Goal: Transaction & Acquisition: Download file/media

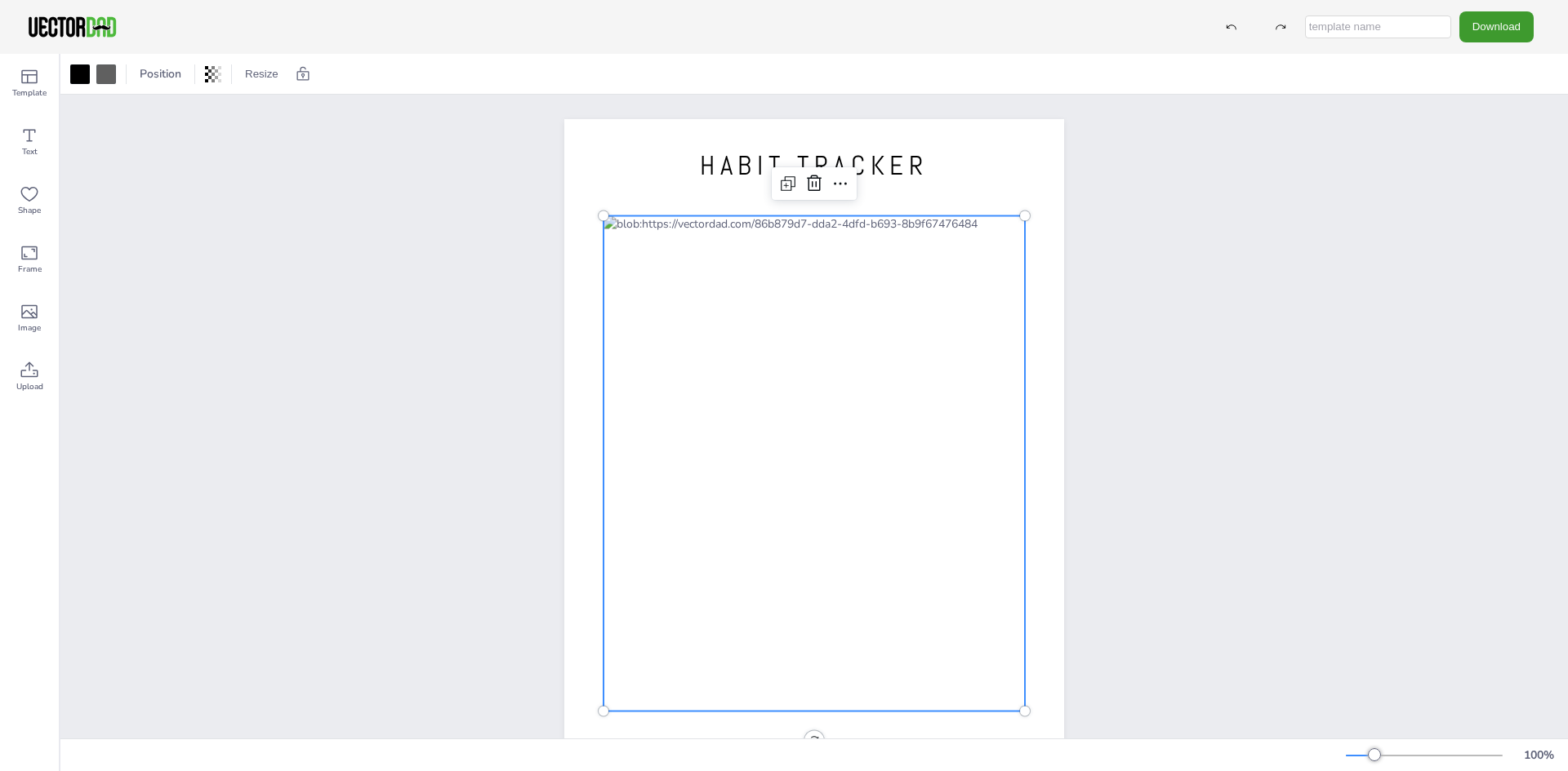
click at [712, 378] on div at bounding box center [814, 464] width 421 height 495
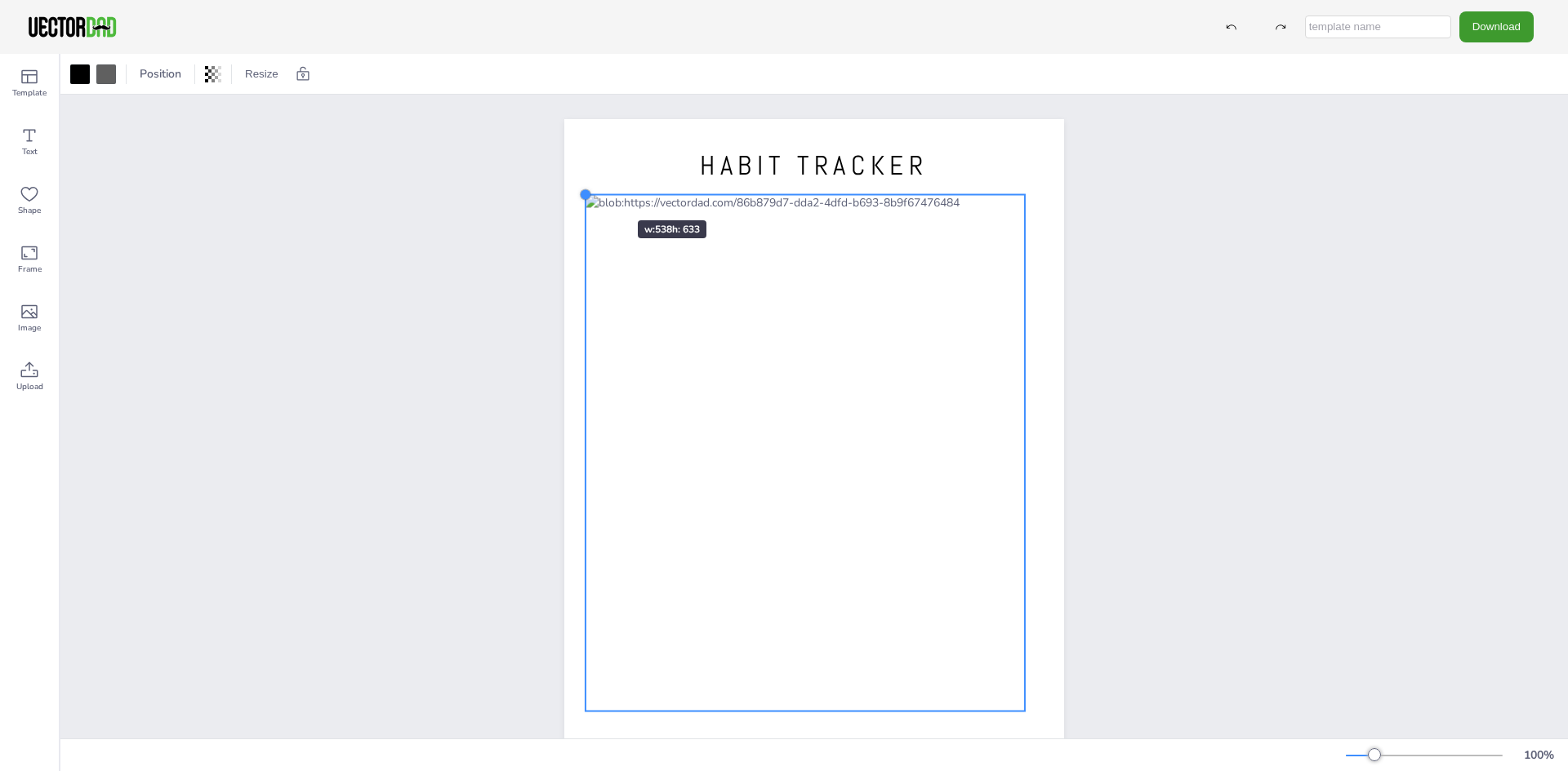
drag, startPoint x: 597, startPoint y: 212, endPoint x: 589, endPoint y: 191, distance: 22.5
click at [589, 191] on div "HABIT TRACKER [DOMAIN_NAME]" at bounding box center [814, 442] width 500 height 646
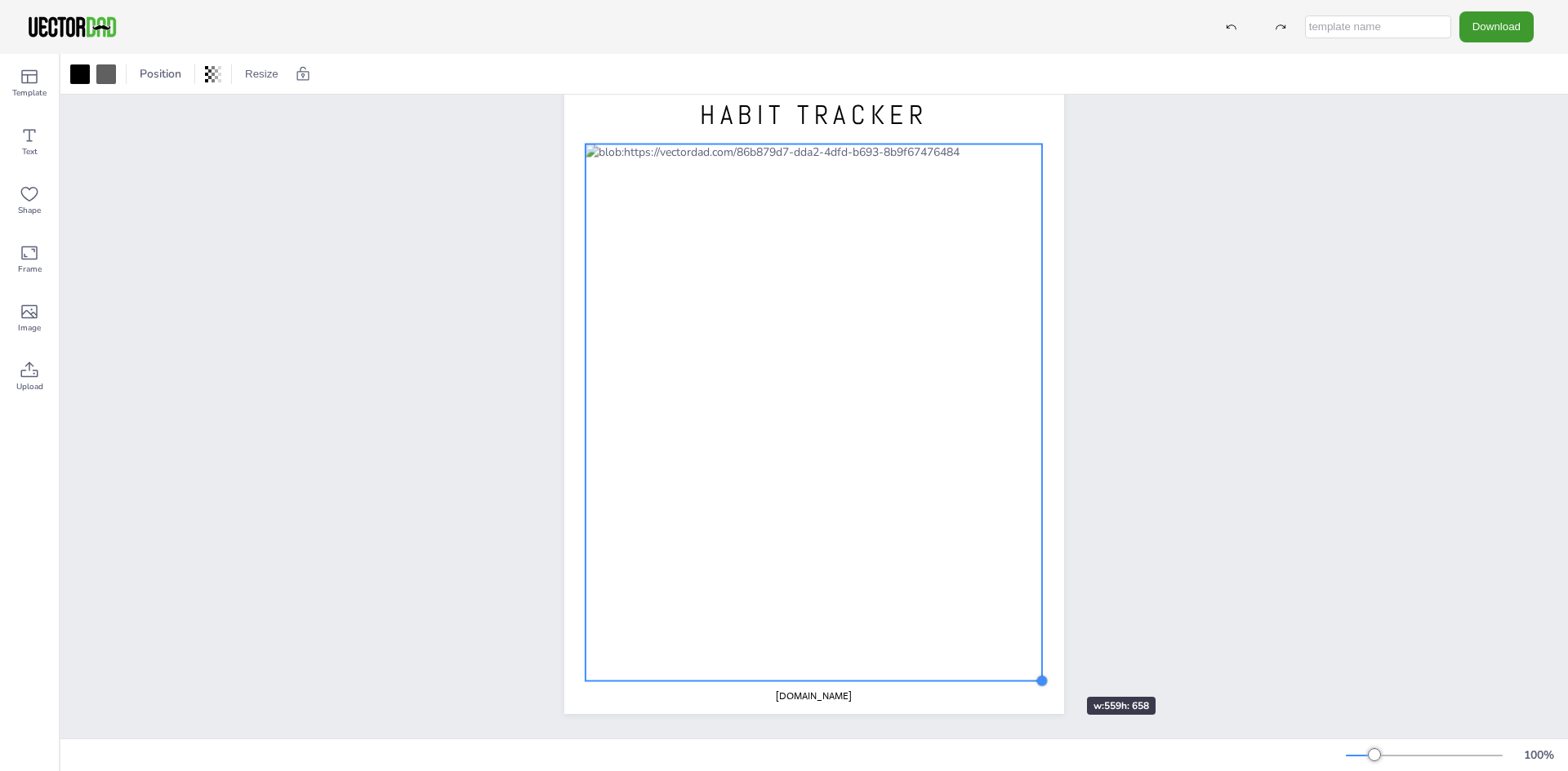
drag, startPoint x: 1022, startPoint y: 647, endPoint x: 1038, endPoint y: 667, distance: 25.6
click at [1038, 674] on div at bounding box center [1042, 680] width 13 height 13
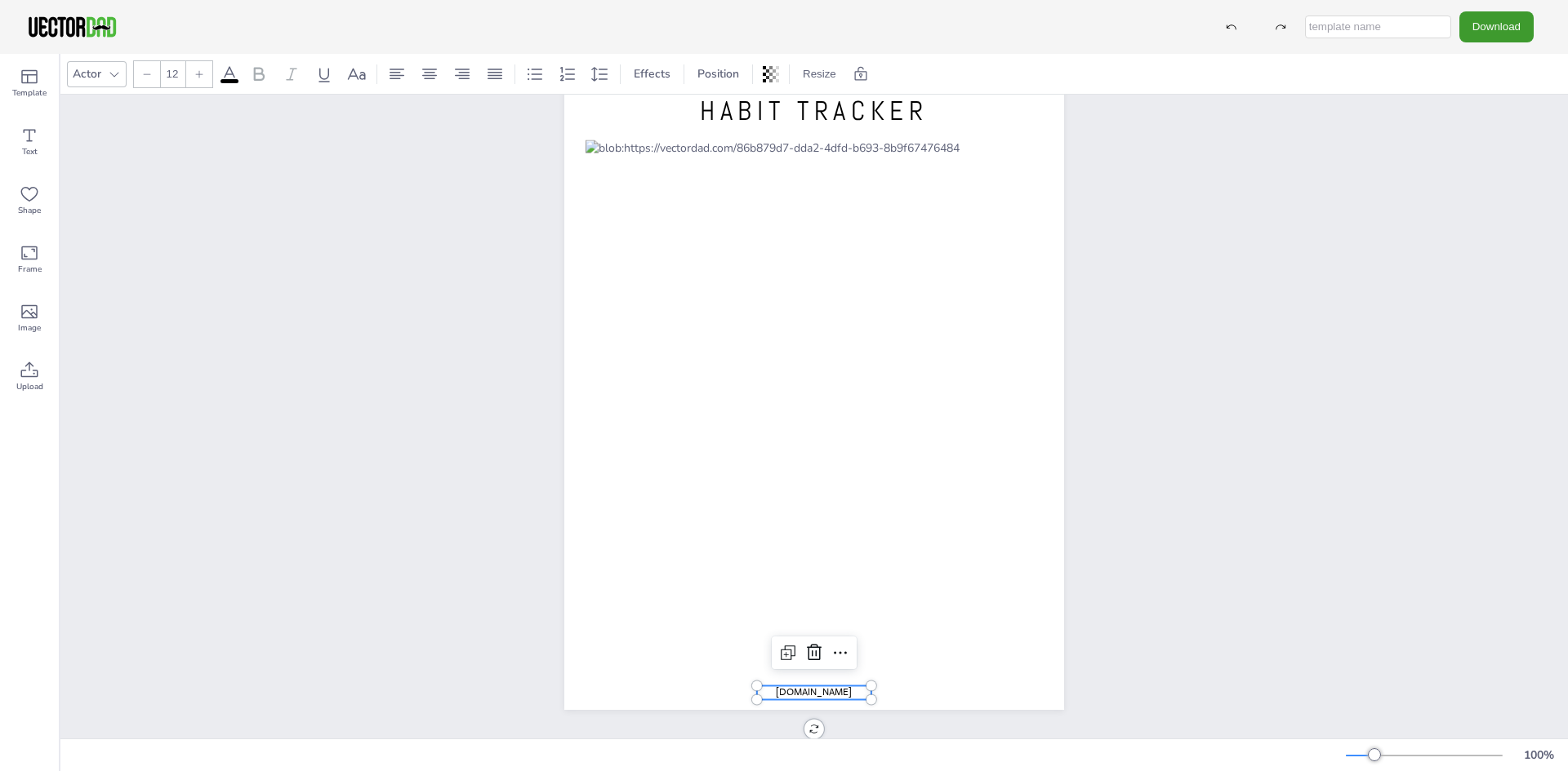
click at [806, 686] on span "[DOMAIN_NAME]" at bounding box center [814, 692] width 76 height 13
click at [810, 648] on icon at bounding box center [814, 653] width 15 height 17
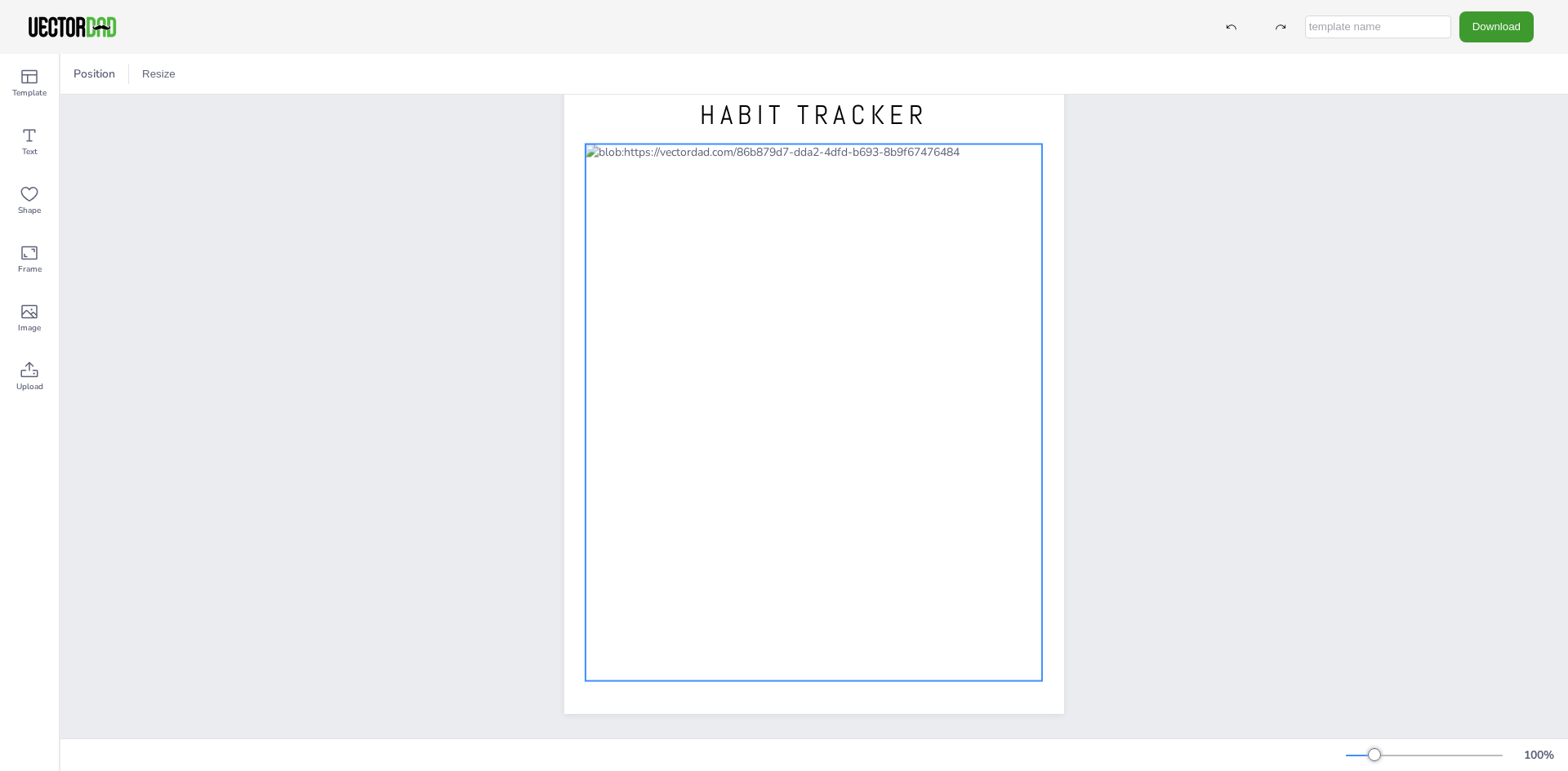
scroll to position [0, 0]
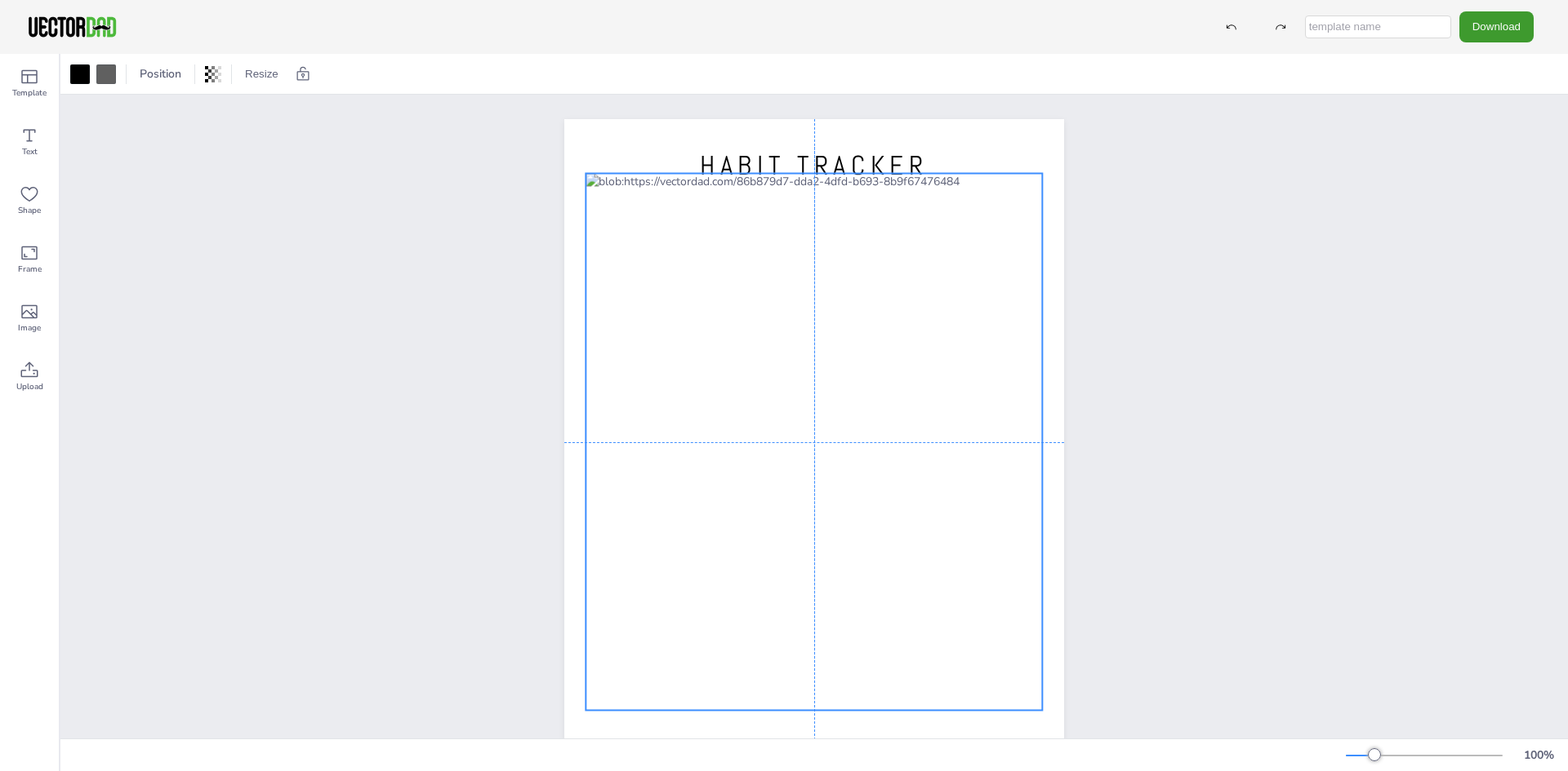
drag, startPoint x: 806, startPoint y: 339, endPoint x: 808, endPoint y: 319, distance: 20.1
click at [808, 319] on div at bounding box center [813, 442] width 457 height 537
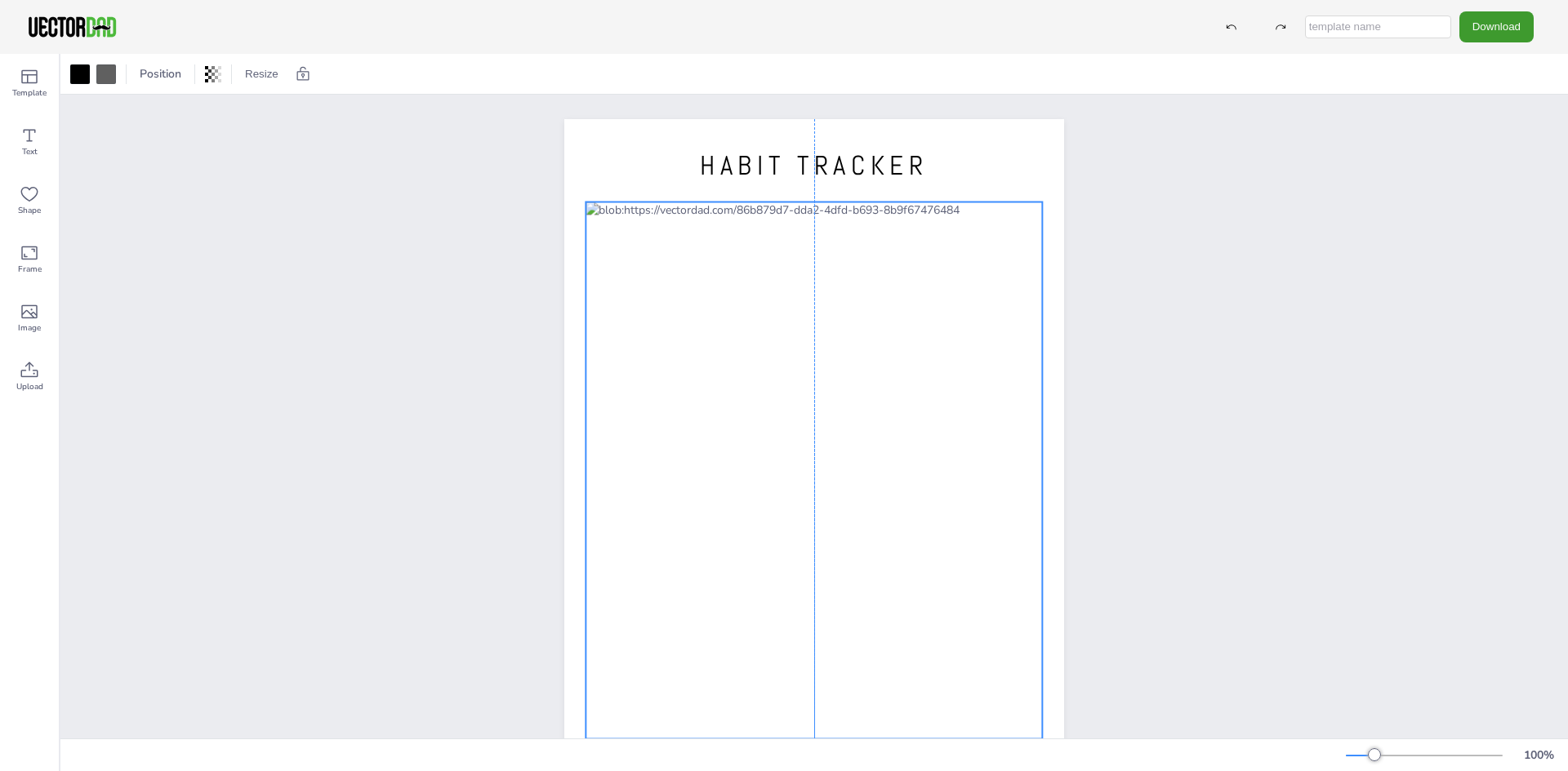
drag, startPoint x: 811, startPoint y: 302, endPoint x: 809, endPoint y: 330, distance: 28.1
click at [809, 330] on div at bounding box center [813, 471] width 457 height 537
click at [860, 167] on span "HABIT TRACKER" at bounding box center [814, 166] width 229 height 34
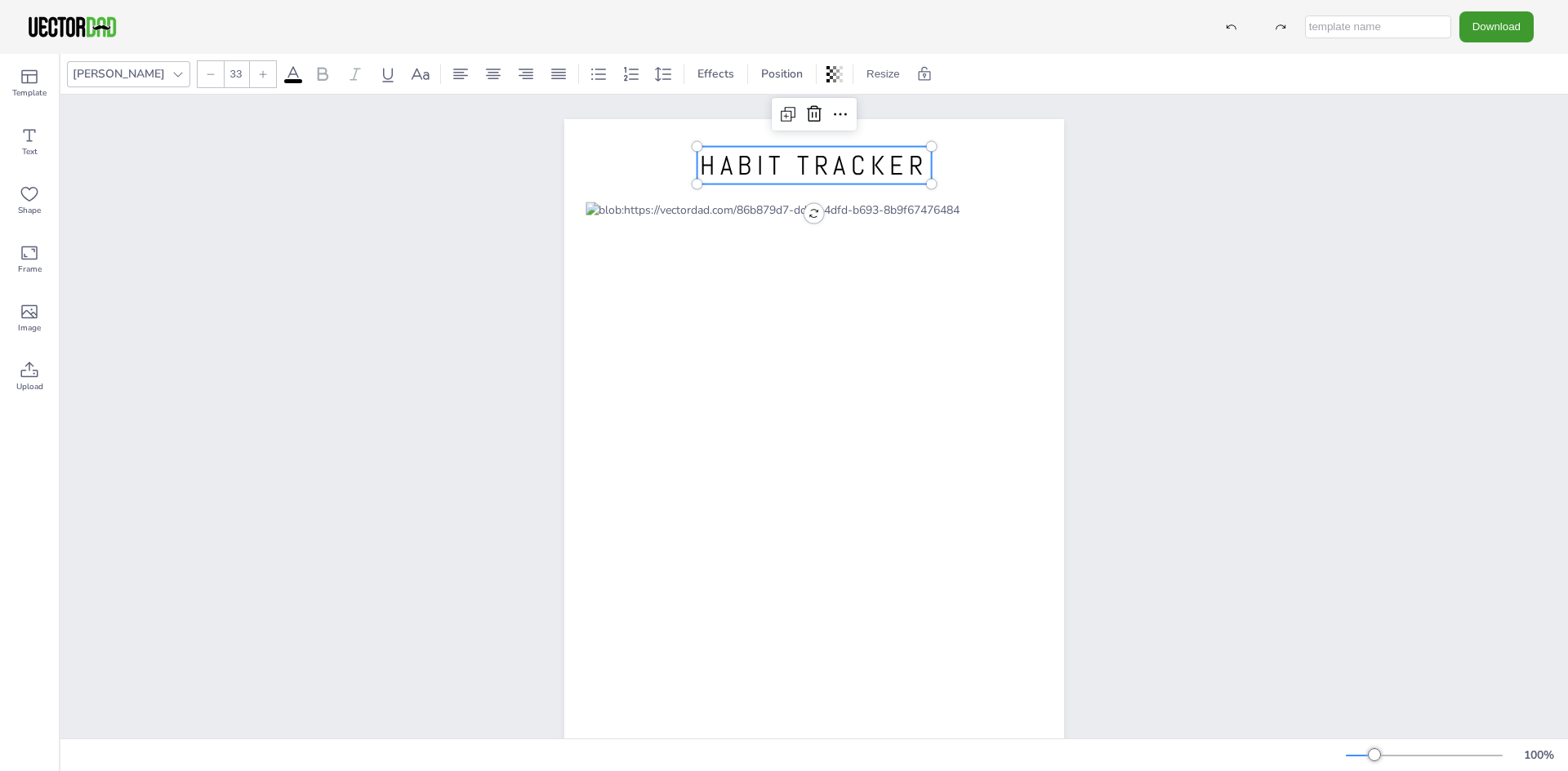
click at [171, 78] on icon at bounding box center [178, 74] width 13 height 13
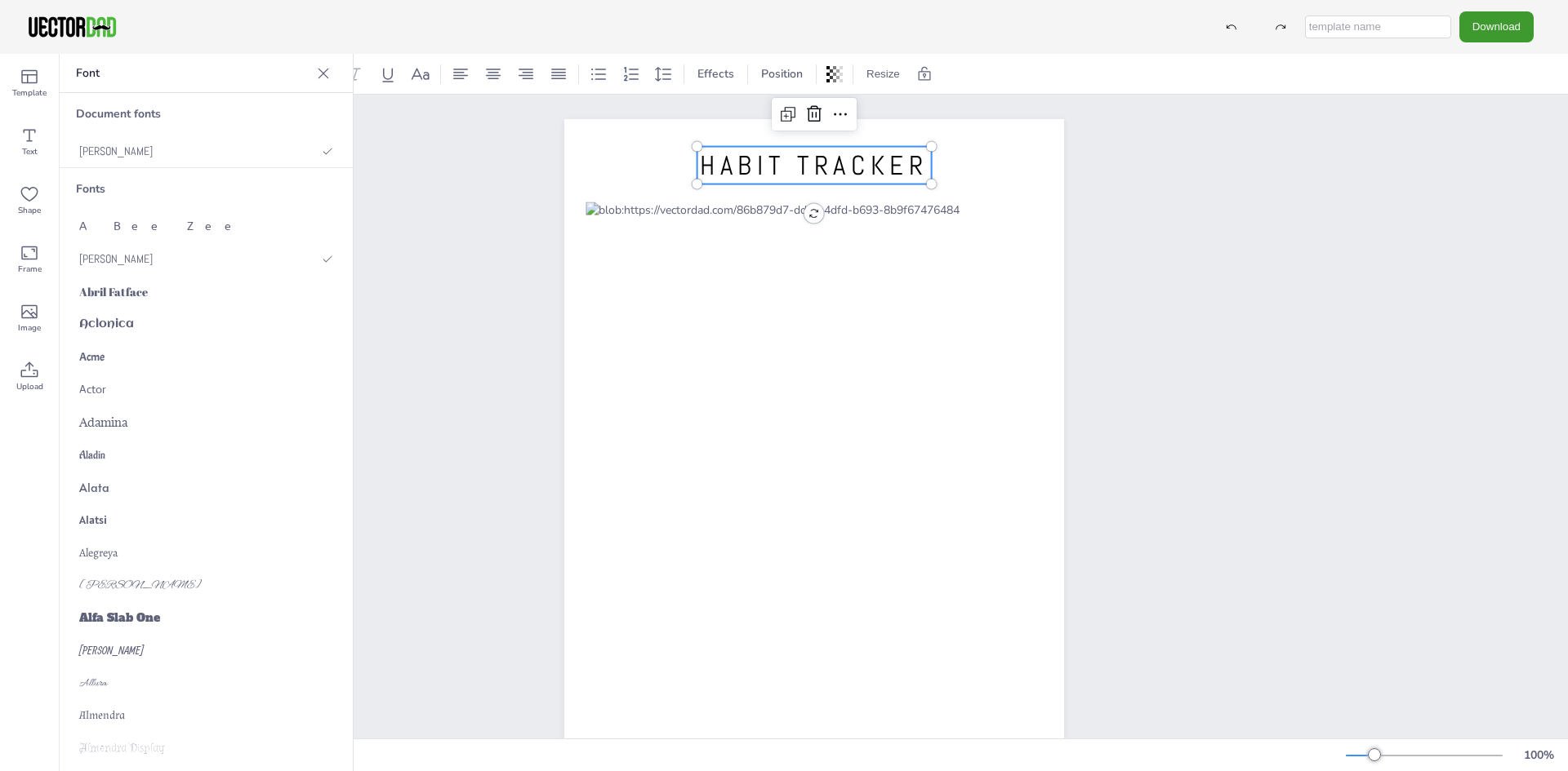
click at [111, 78] on p "Font" at bounding box center [193, 73] width 234 height 39
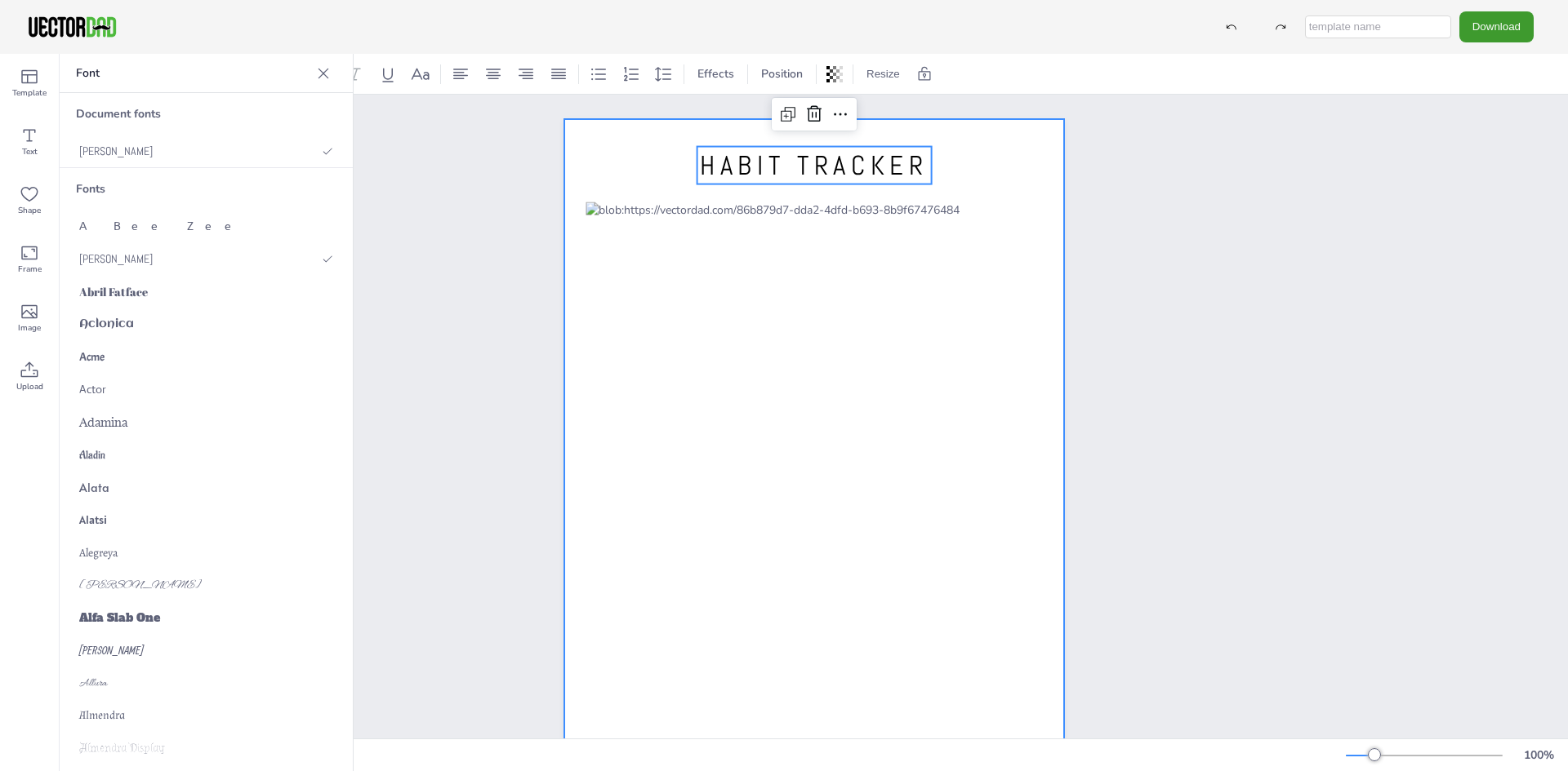
click at [610, 149] on div at bounding box center [814, 442] width 500 height 646
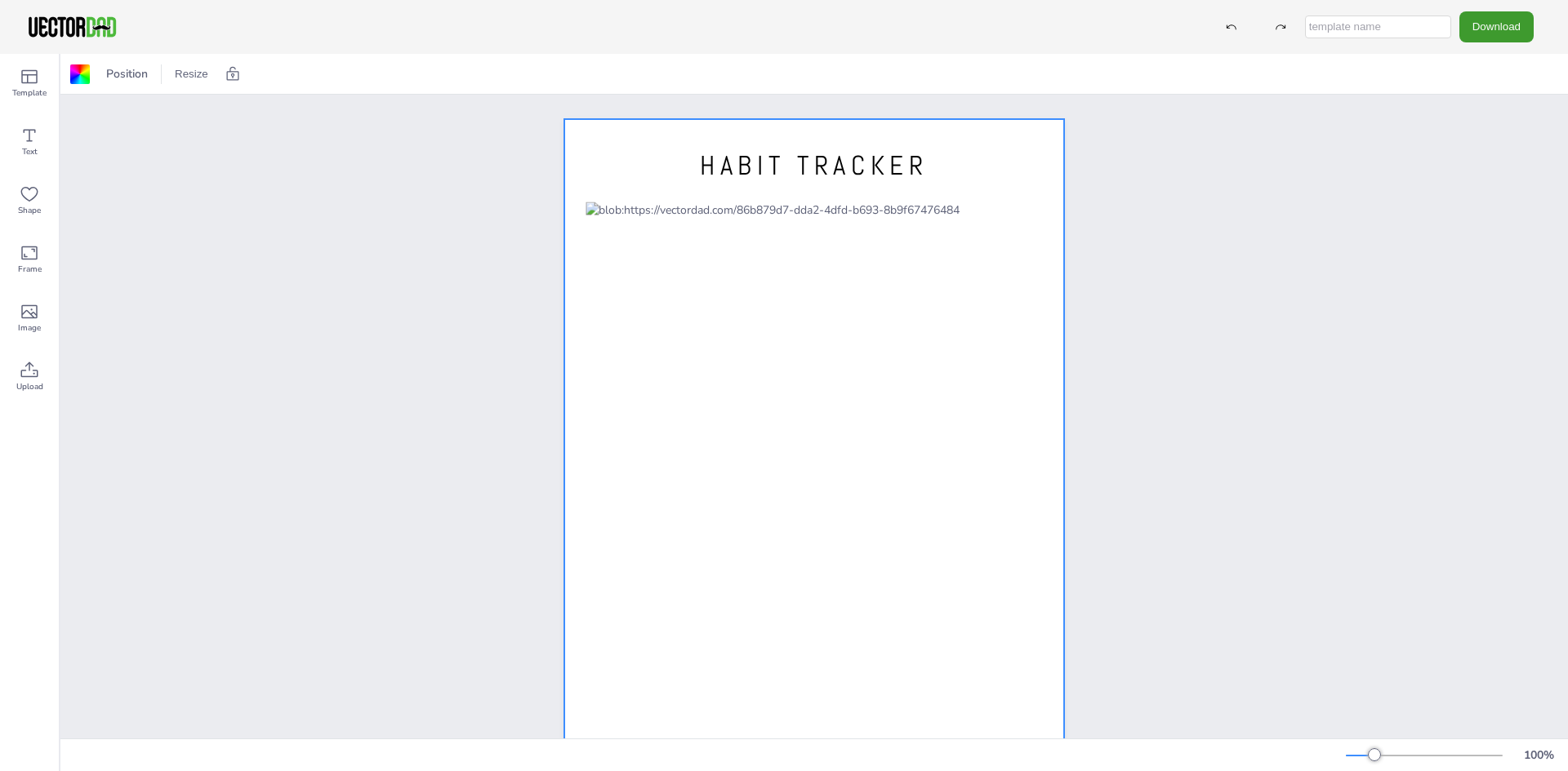
click at [474, 245] on div "HABIT TRACKER" at bounding box center [814, 441] width 1508 height 694
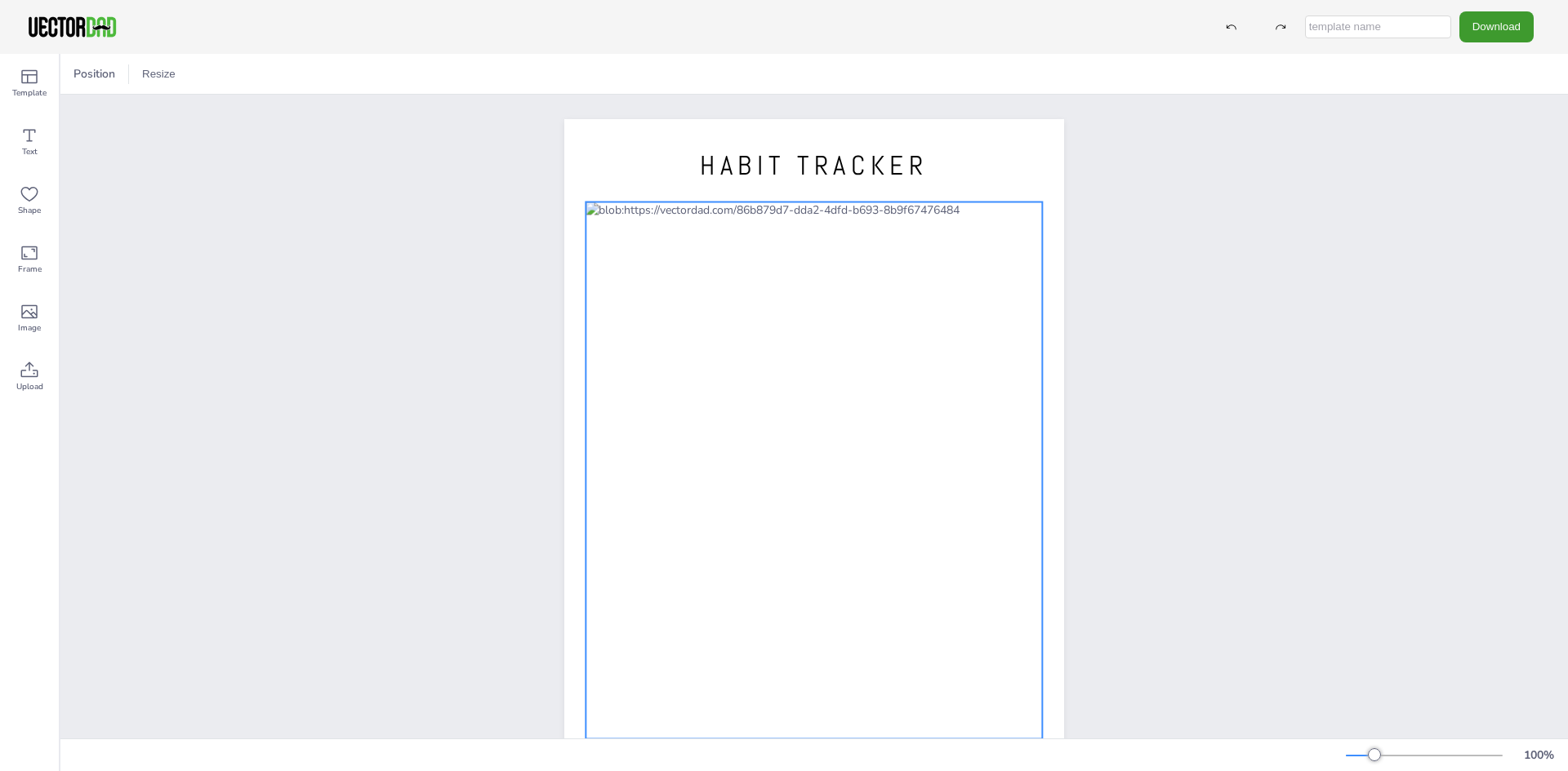
click at [709, 292] on div at bounding box center [813, 471] width 457 height 537
click at [1498, 22] on button "Download" at bounding box center [1497, 26] width 74 height 31
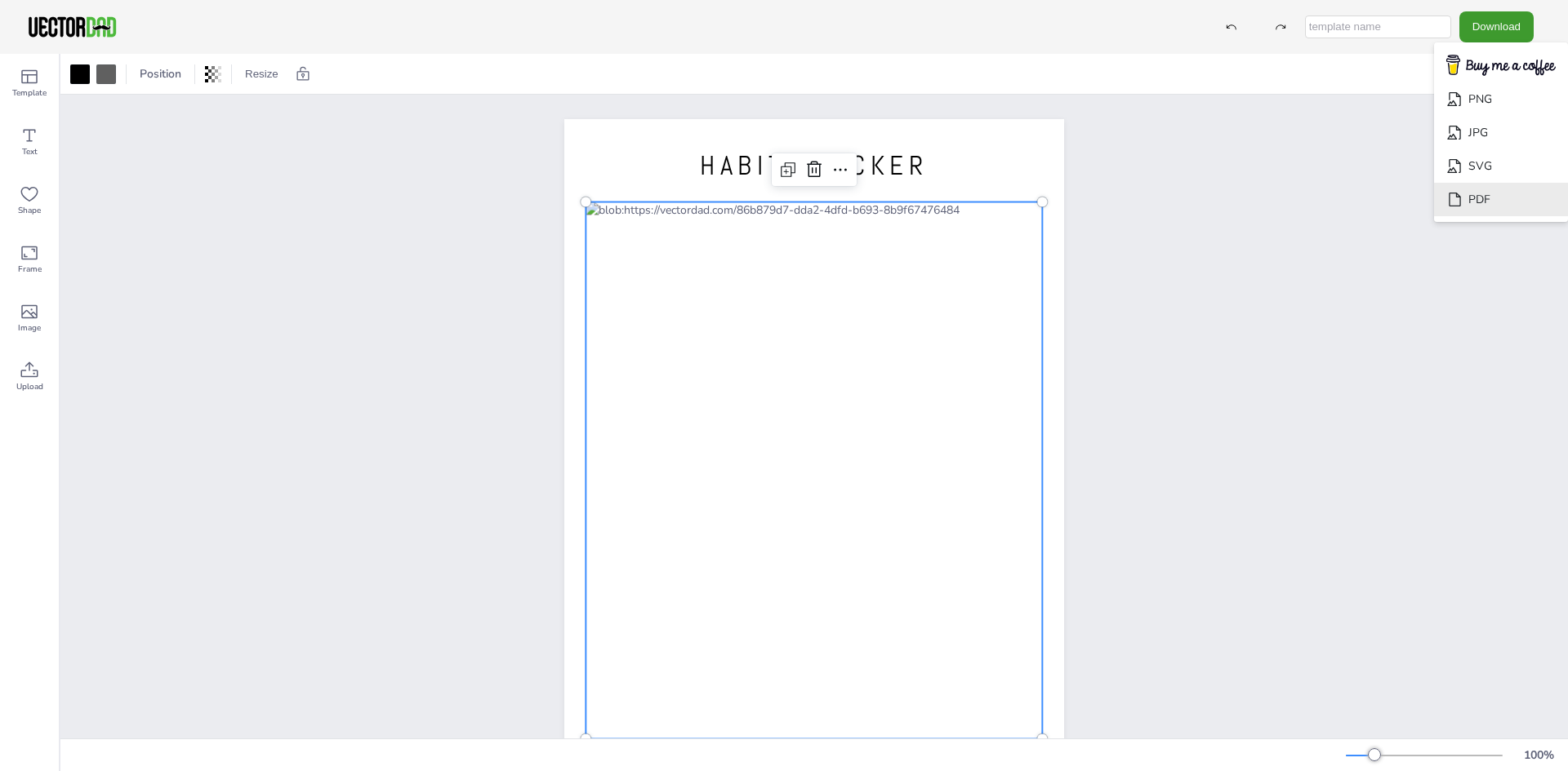
click at [1480, 190] on li "PDF" at bounding box center [1501, 200] width 134 height 33
